Goal: Information Seeking & Learning: Learn about a topic

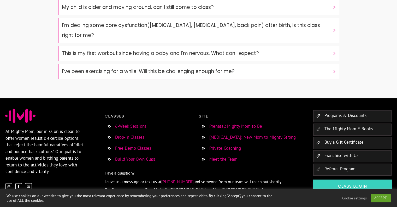
scroll to position [2301, 0]
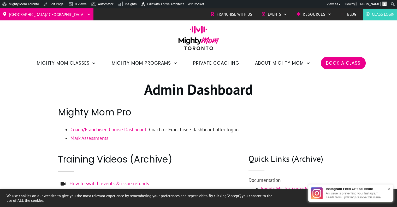
click at [123, 131] on link "Coach/Franchisee Course Dashboard" at bounding box center [109, 129] width 76 height 6
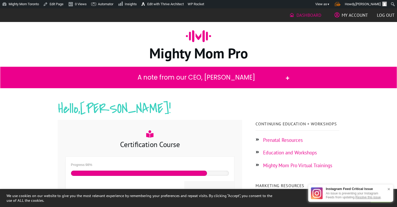
click at [142, 172] on div at bounding box center [139, 172] width 136 height 5
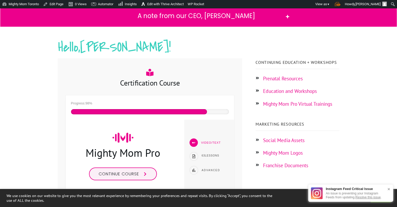
scroll to position [64, 0]
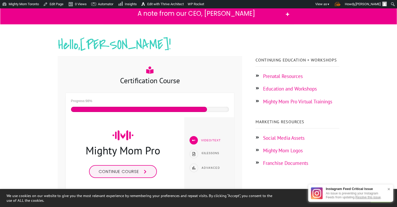
click at [136, 174] on link "Continue course" at bounding box center [123, 171] width 68 height 13
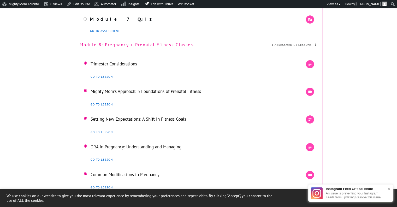
scroll to position [1954, 0]
click at [125, 66] on link "Trimester Considerations" at bounding box center [114, 63] width 47 height 6
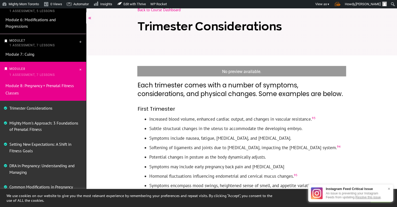
scroll to position [220, 0]
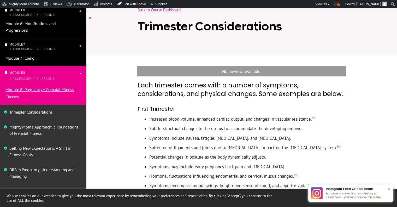
click at [48, 91] on link "Module 8: Pregnancy + Prenatal Fitness Classes" at bounding box center [39, 93] width 68 height 12
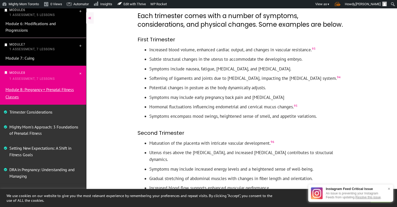
scroll to position [98, 0]
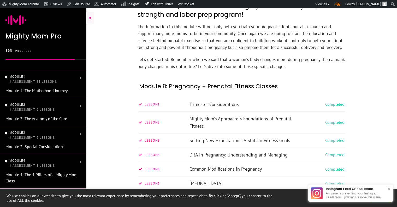
scroll to position [128, 0]
click at [224, 101] on link "Trimester Considerations" at bounding box center [214, 104] width 49 height 6
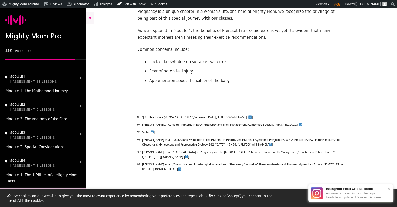
scroll to position [511, 0]
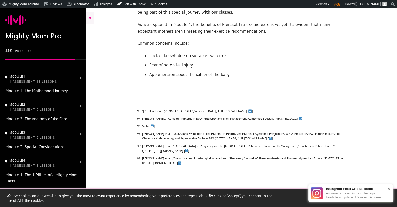
click at [389, 189] on div "×" at bounding box center [389, 189] width 8 height 10
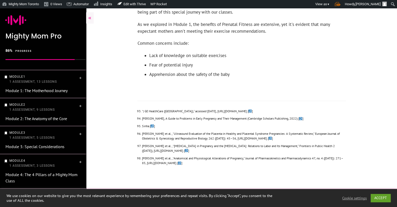
click at [331, 195] on span at bounding box center [338, 200] width 14 height 10
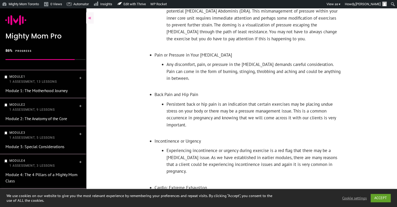
scroll to position [1518, 0]
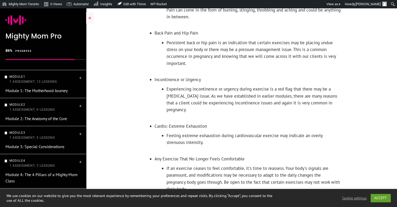
click at [383, 196] on link "ACCEPT" at bounding box center [381, 198] width 20 height 8
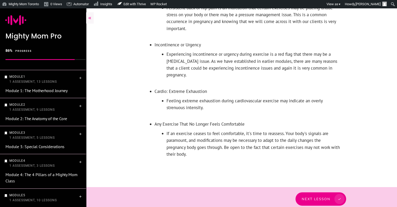
scroll to position [1553, 0]
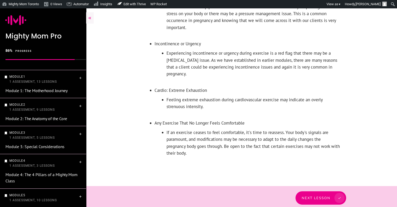
click at [324, 191] on link "Next Lesson" at bounding box center [321, 197] width 51 height 13
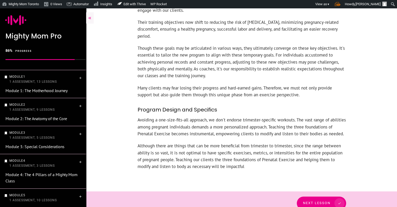
scroll to position [314, 0]
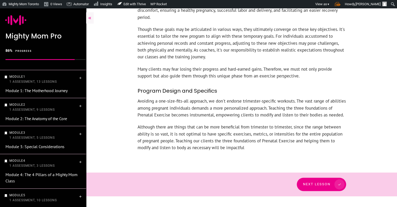
click at [333, 183] on span at bounding box center [338, 184] width 14 height 10
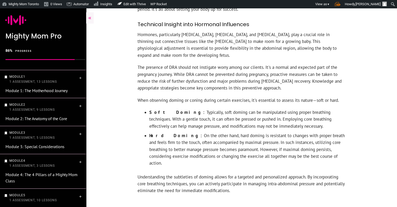
scroll to position [228, 0]
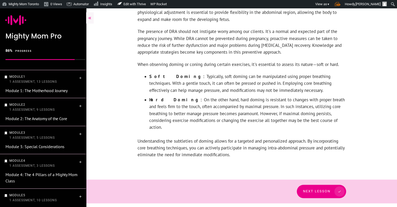
click at [325, 189] on span "Next Lesson" at bounding box center [316, 191] width 27 height 4
click at [332, 189] on span "Next Lesson" at bounding box center [318, 191] width 27 height 4
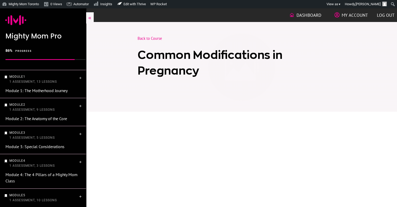
click at [119, 57] on div "Back to Course Common Modifications in Pregnancy" at bounding box center [241, 60] width 301 height 51
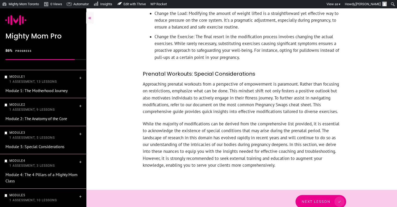
scroll to position [430, 0]
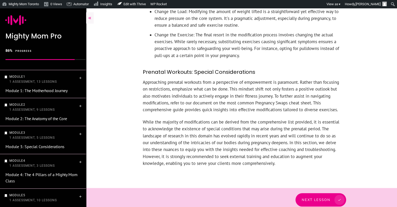
click at [321, 193] on link "Next Lesson" at bounding box center [321, 199] width 51 height 13
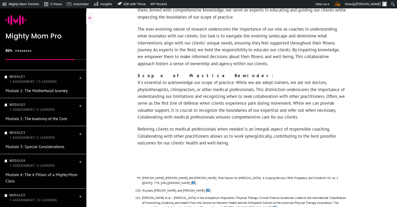
scroll to position [1908, 0]
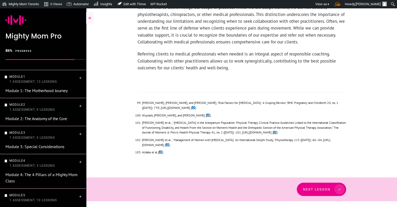
click at [322, 187] on span "Next Lesson" at bounding box center [316, 189] width 27 height 4
click at [322, 187] on span "Next Lesson" at bounding box center [318, 189] width 27 height 4
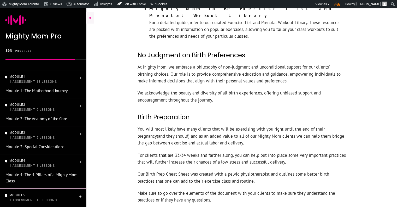
scroll to position [1879, 0]
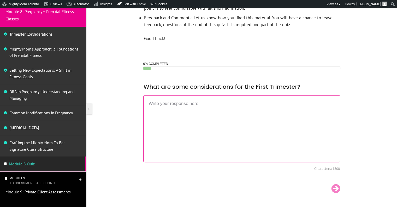
scroll to position [270, 0]
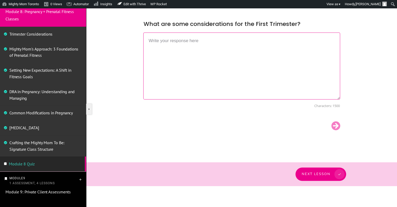
click at [32, 179] on p "Module 9 1 Assessment, 4 Lessons" at bounding box center [43, 181] width 69 height 10
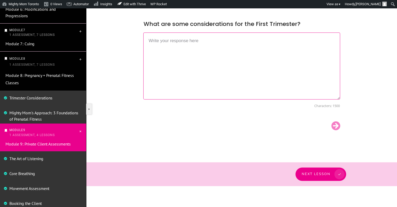
scroll to position [227, 0]
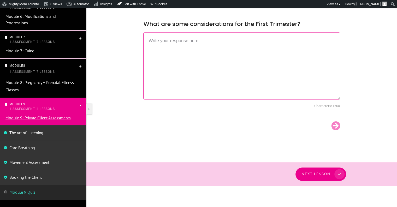
click at [51, 117] on link "Module 9: Private Client Assessments" at bounding box center [37, 117] width 65 height 5
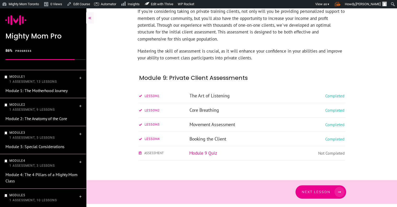
scroll to position [116, 0]
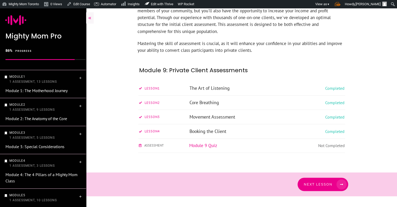
click at [318, 183] on span "Next Lesson" at bounding box center [318, 184] width 29 height 4
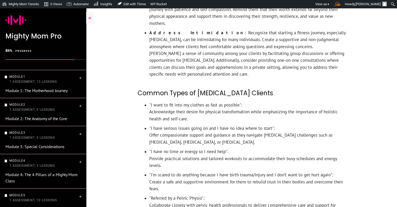
scroll to position [702, 0]
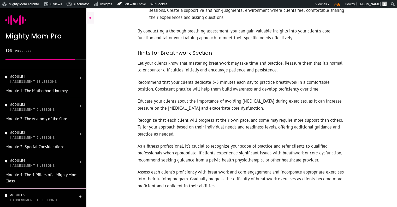
scroll to position [542, 0]
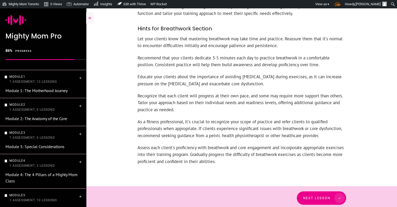
click at [330, 196] on span "Next Lesson" at bounding box center [316, 198] width 27 height 4
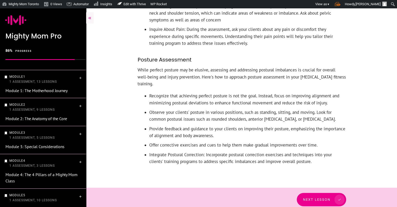
scroll to position [193, 0]
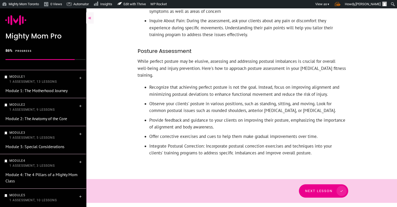
click at [314, 189] on link "Next Lesson" at bounding box center [323, 190] width 49 height 13
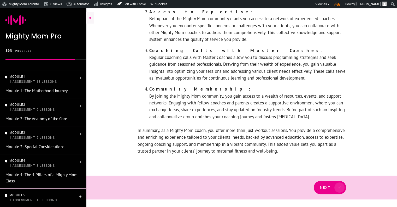
scroll to position [371, 0]
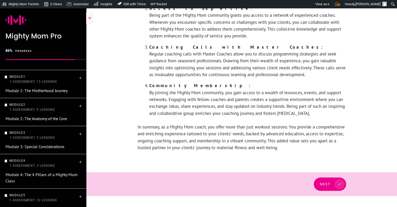
click at [327, 183] on span "Next" at bounding box center [325, 184] width 10 height 4
